Goal: Task Accomplishment & Management: Complete application form

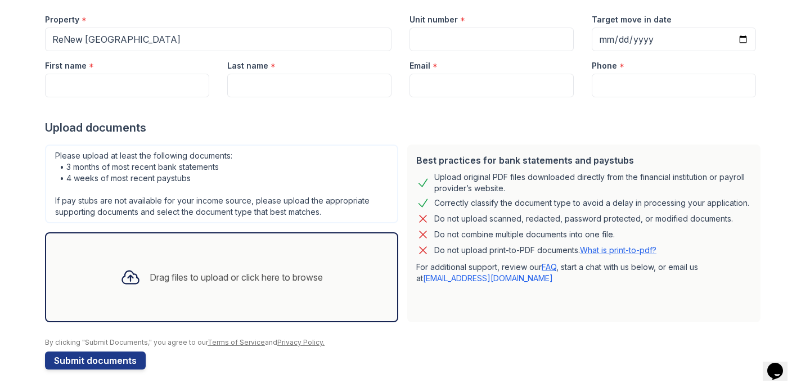
scroll to position [110, 0]
click at [219, 277] on div "Drag files to upload or click here to browse" at bounding box center [236, 276] width 173 height 13
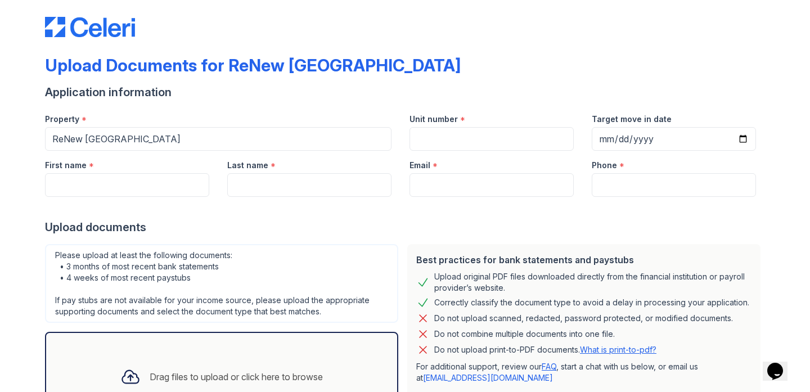
scroll to position [9, 0]
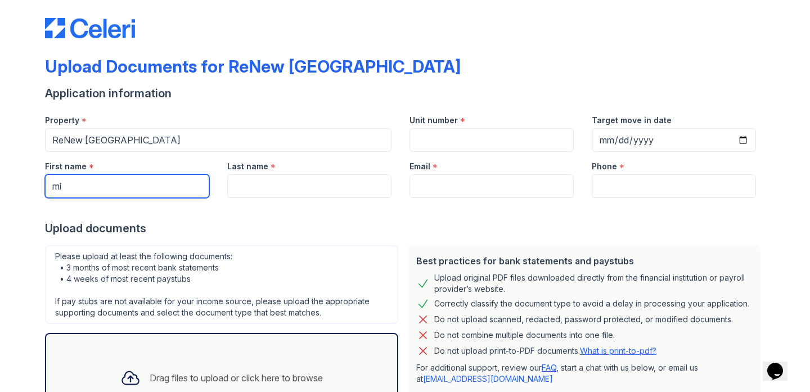
type input "m"
type input "N"
type input "Mikala"
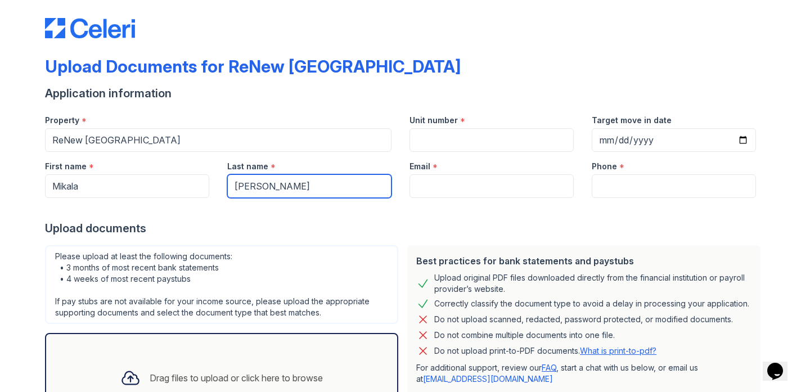
type input "[PERSON_NAME]"
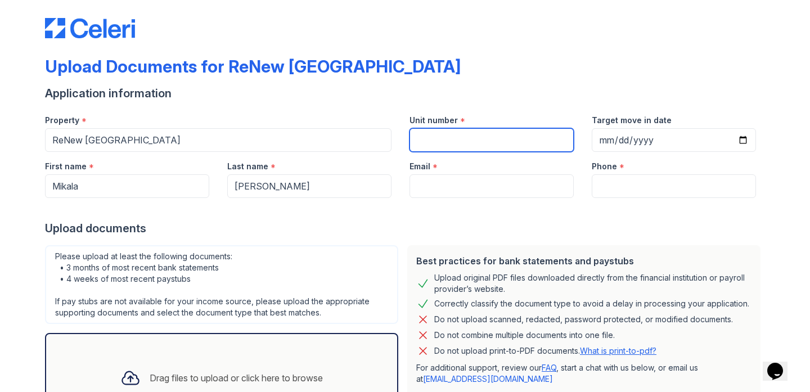
click at [436, 138] on input "Unit number" at bounding box center [491, 140] width 164 height 24
type input "309"
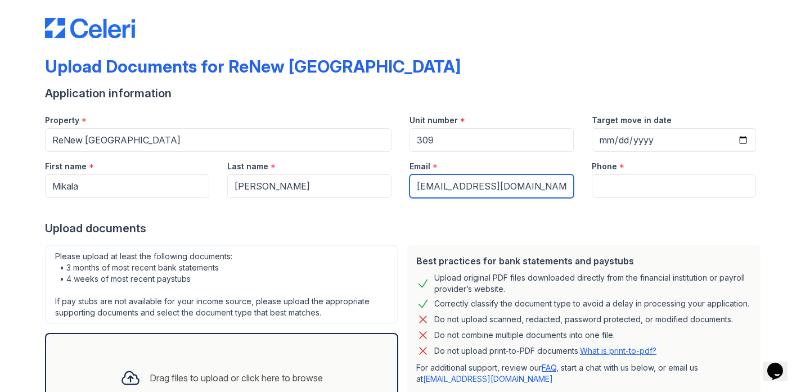
type input "[EMAIL_ADDRESS][DOMAIN_NAME]"
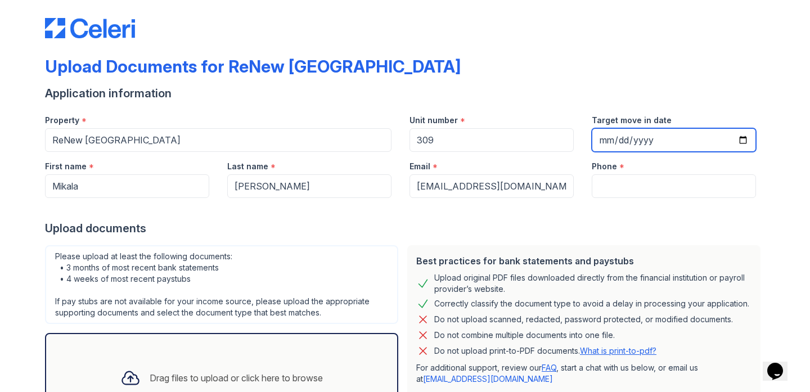
click at [624, 137] on input "Target move in date" at bounding box center [674, 140] width 164 height 24
click at [611, 137] on input "Target move in date" at bounding box center [674, 140] width 164 height 24
type input "[DATE]"
click at [693, 164] on div "Phone *" at bounding box center [674, 163] width 164 height 22
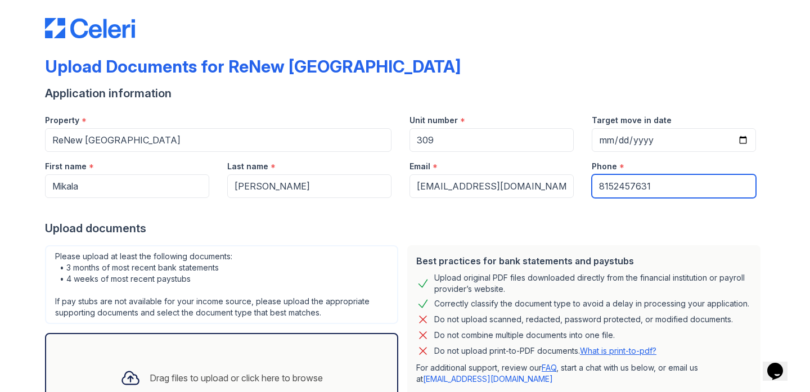
type input "8152457631"
click at [568, 220] on div "Upload documents" at bounding box center [405, 228] width 720 height 16
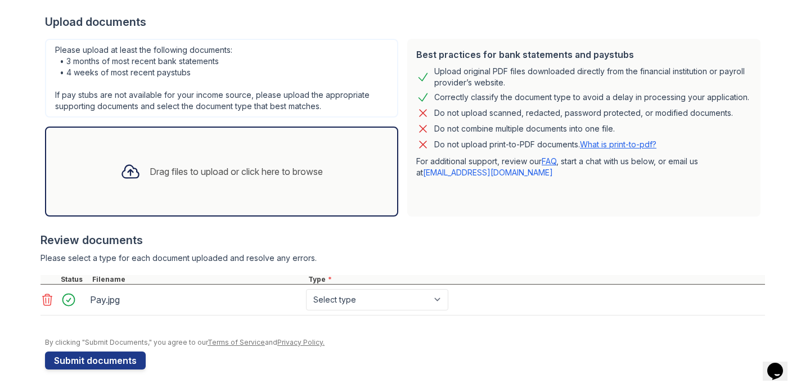
scroll to position [215, 0]
click at [294, 159] on div "Drag files to upload or click here to browse" at bounding box center [221, 171] width 220 height 38
select select "paystub"
click at [246, 171] on div "Drag files to upload or click here to browse" at bounding box center [236, 171] width 173 height 13
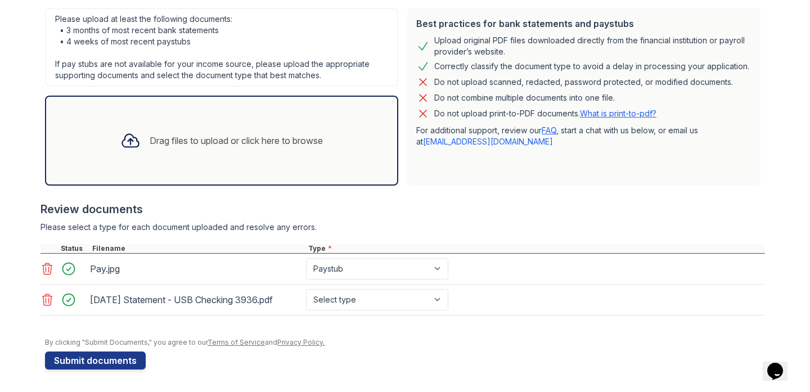
scroll to position [246, 0]
select select "bank_statement"
click at [283, 160] on div "Drag files to upload or click here to browse" at bounding box center [221, 141] width 353 height 90
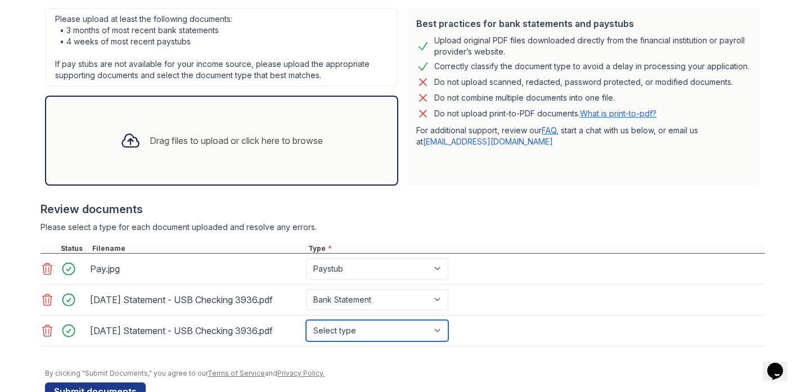
select select "bank_statement"
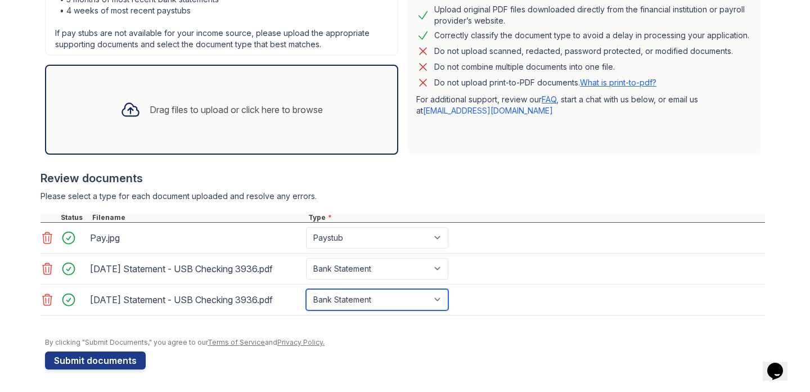
scroll to position [277, 0]
click at [310, 116] on div "Drag files to upload or click here to browse" at bounding box center [221, 110] width 220 height 38
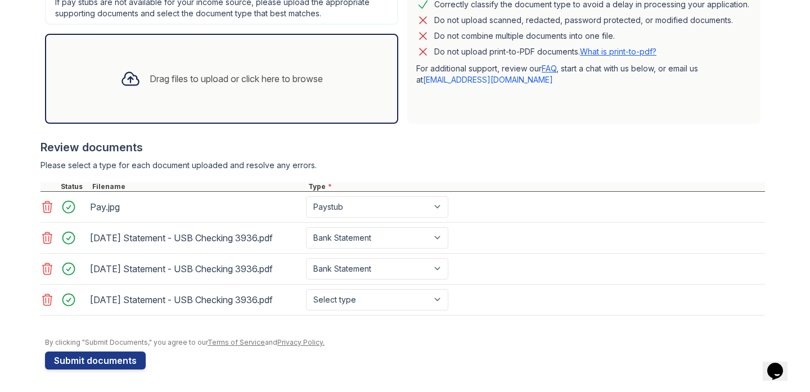
scroll to position [308, 0]
select select "bank_statement"
click at [139, 359] on button "Submit documents" at bounding box center [95, 360] width 101 height 18
click at [48, 206] on icon at bounding box center [46, 206] width 13 height 13
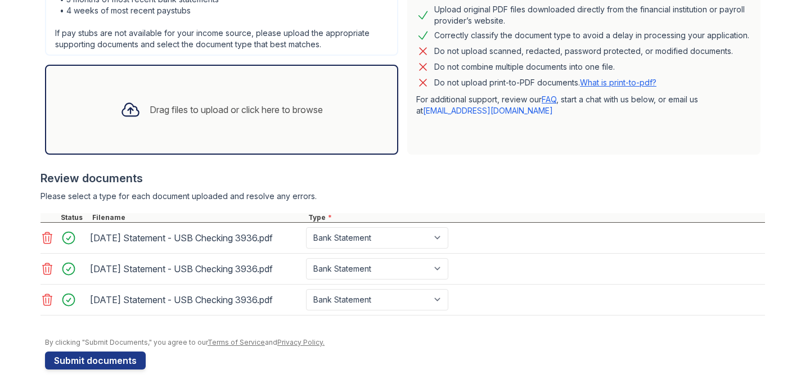
scroll to position [309, 0]
click at [200, 94] on div "Drag files to upload or click here to browse" at bounding box center [221, 110] width 220 height 38
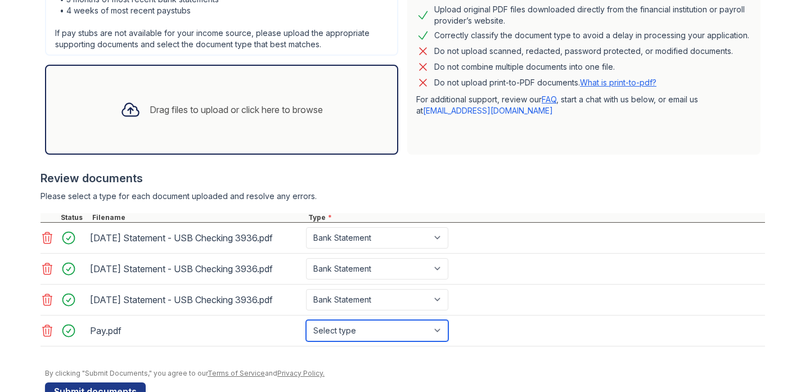
select select "paystub"
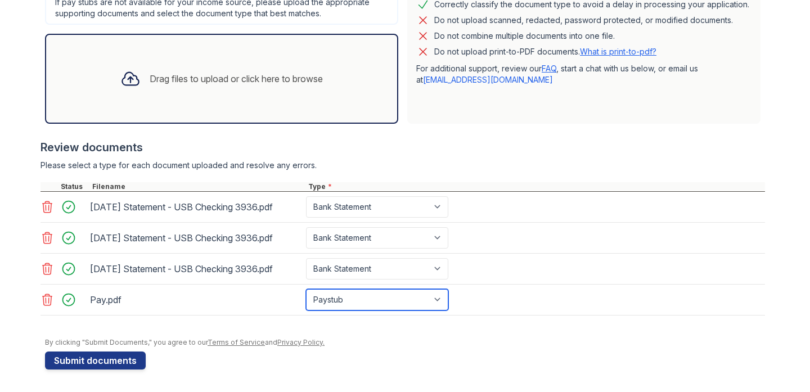
scroll to position [340, 0]
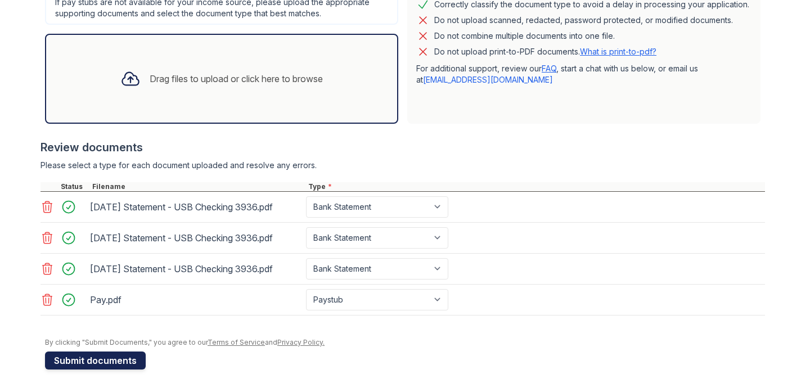
click at [126, 361] on button "Submit documents" at bounding box center [95, 360] width 101 height 18
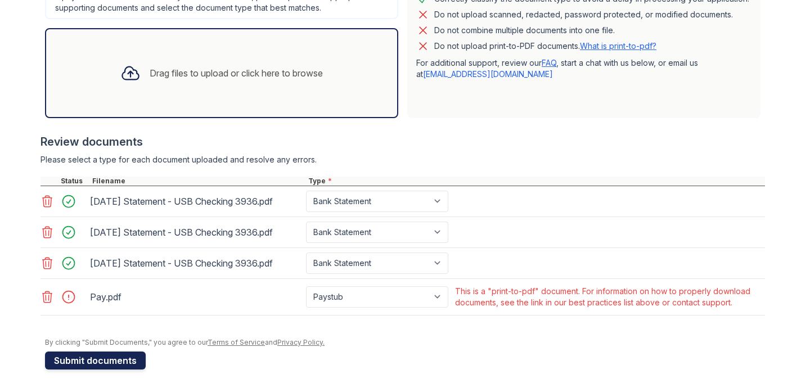
scroll to position [345, 0]
click at [48, 296] on icon at bounding box center [48, 296] width 10 height 11
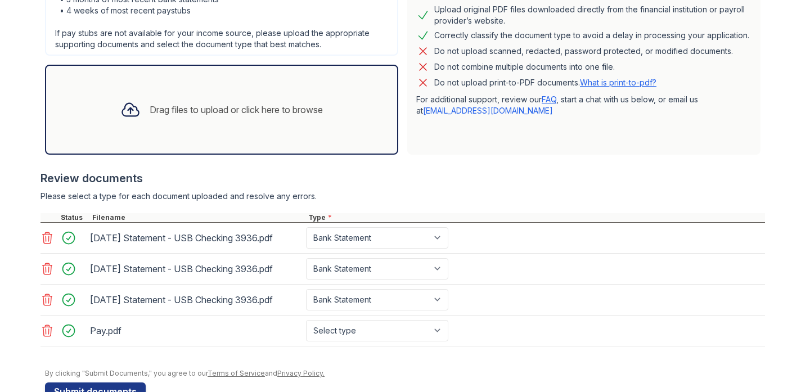
click at [438, 318] on div "Pay.pdf Select type Paystub Bank Statement Offer Letter Tax Documents Benefit A…" at bounding box center [402, 330] width 724 height 31
select select "paystub"
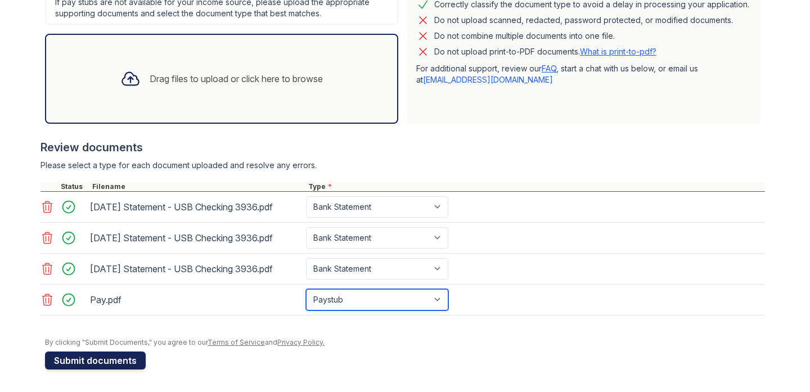
scroll to position [340, 0]
click at [100, 357] on button "Submit documents" at bounding box center [95, 360] width 101 height 18
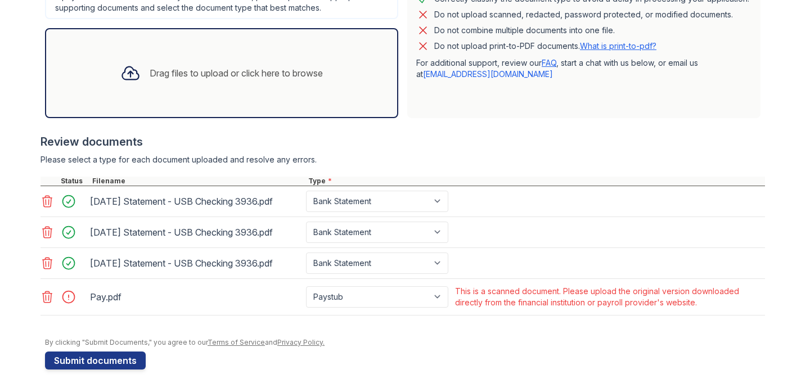
scroll to position [345, 0]
click at [49, 300] on icon at bounding box center [46, 296] width 13 height 13
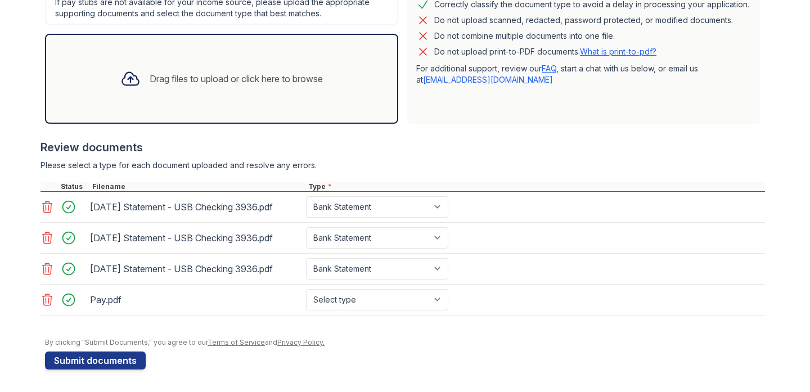
scroll to position [340, 0]
select select "paystub"
click at [107, 360] on button "Submit documents" at bounding box center [95, 360] width 101 height 18
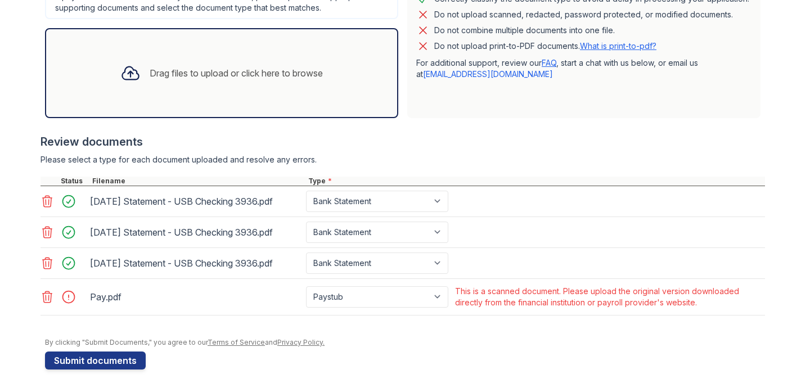
scroll to position [345, 0]
click at [44, 295] on icon at bounding box center [46, 296] width 13 height 13
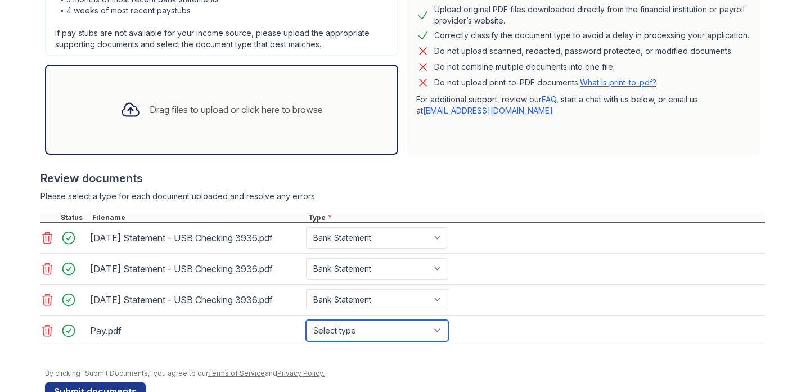
select select "paystub"
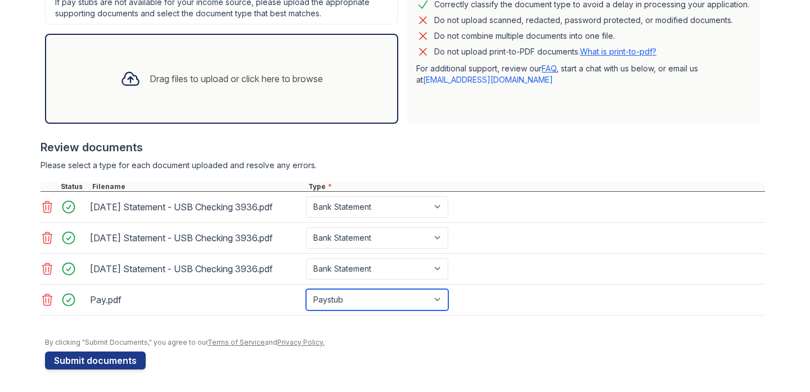
scroll to position [340, 0]
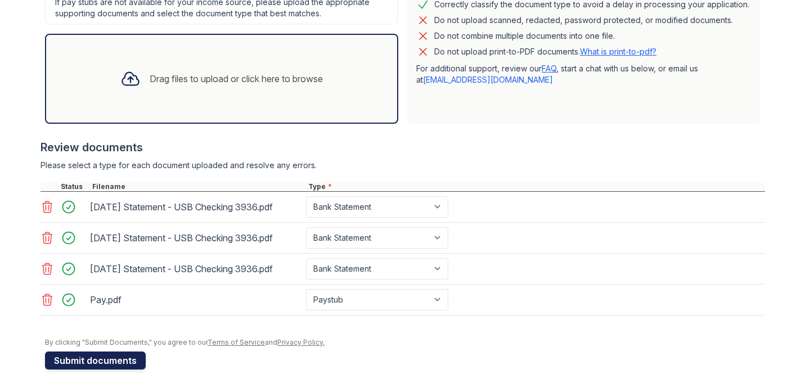
click at [88, 365] on button "Submit documents" at bounding box center [95, 360] width 101 height 18
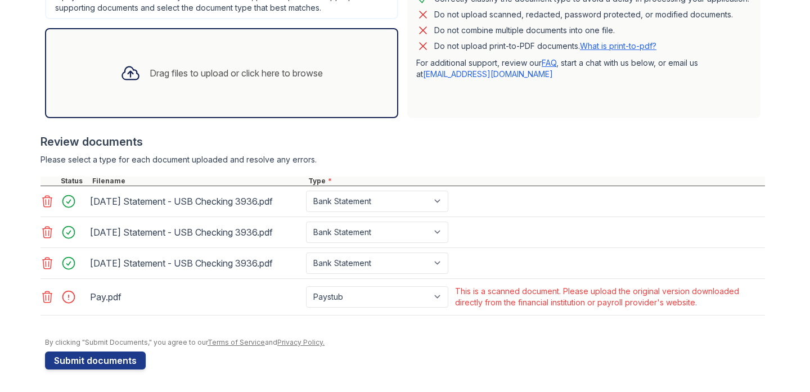
scroll to position [345, 0]
click at [44, 291] on icon at bounding box center [46, 296] width 13 height 13
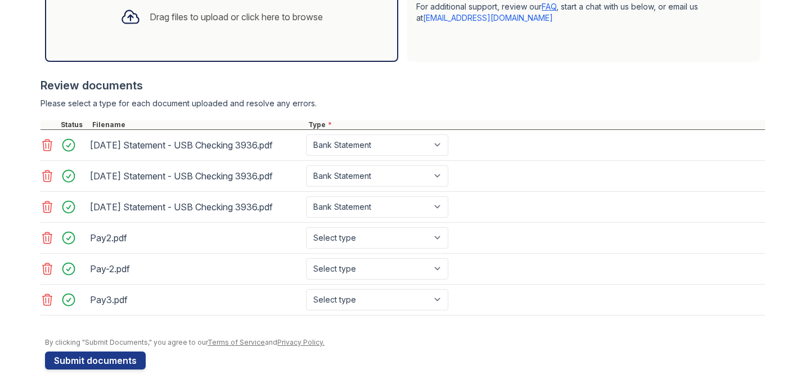
scroll to position [402, 0]
select select "paystub"
click at [114, 366] on button "Submit documents" at bounding box center [95, 360] width 101 height 18
